Goal: Check status: Check status

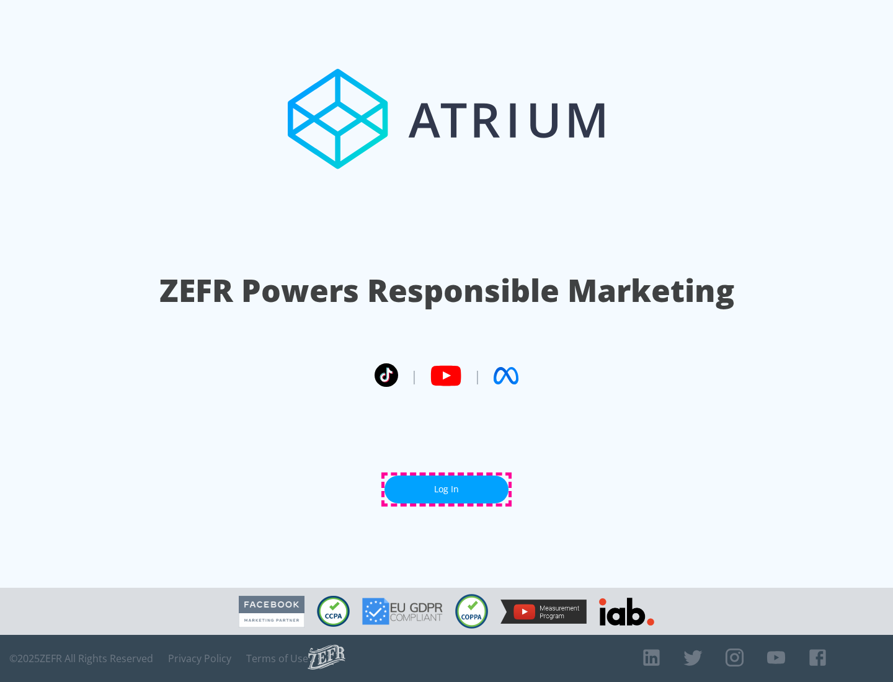
click at [447, 489] on link "Log In" at bounding box center [446, 490] width 124 height 28
